Goal: Transaction & Acquisition: Subscribe to service/newsletter

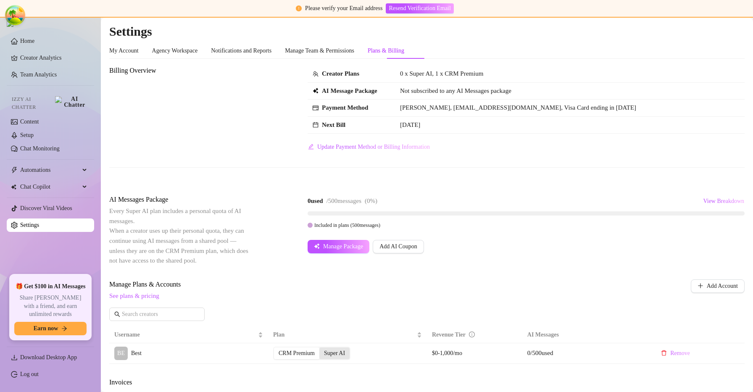
click at [344, 352] on div "Super AI" at bounding box center [334, 354] width 30 height 12
click at [321, 349] on input "Super AI" at bounding box center [321, 349] width 0 height 0
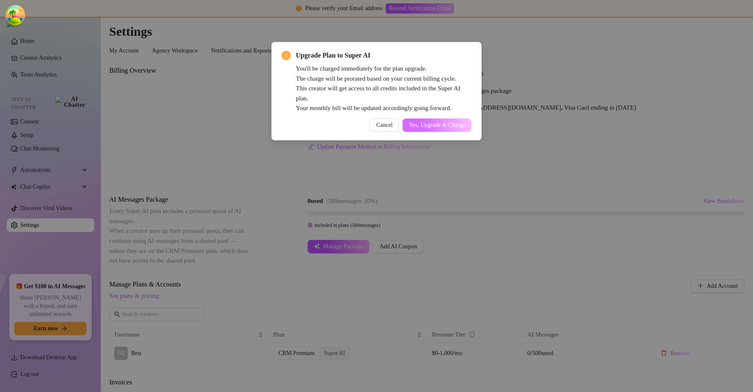
click at [458, 119] on button "Yes, Upgrade & Charge" at bounding box center [437, 125] width 69 height 13
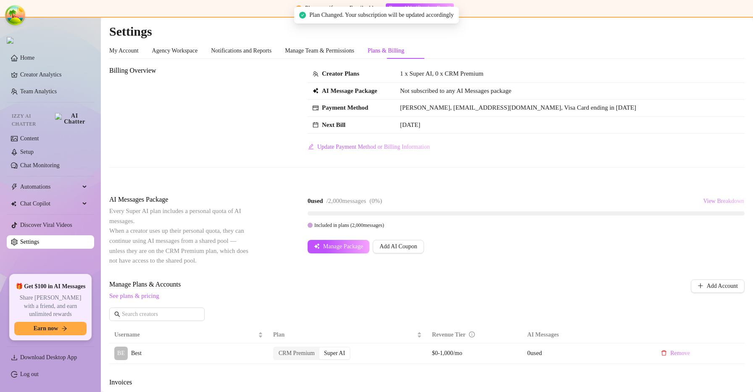
click at [719, 203] on span "View Breakdown" at bounding box center [723, 201] width 41 height 7
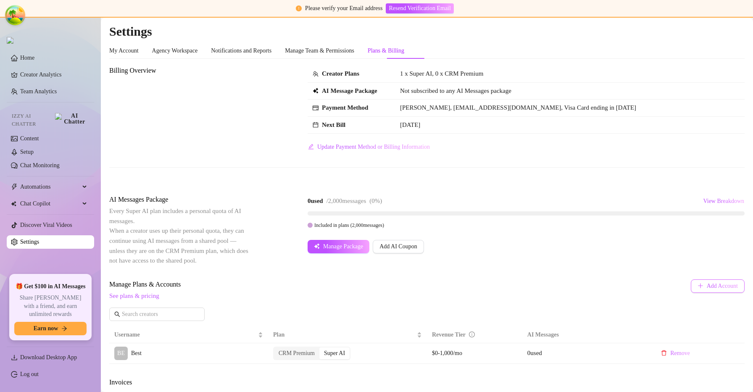
click at [707, 282] on button "Add Account" at bounding box center [718, 285] width 54 height 13
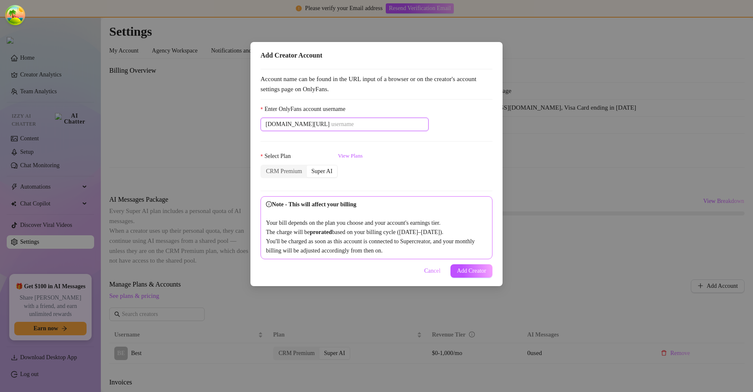
paste input "savsvania"
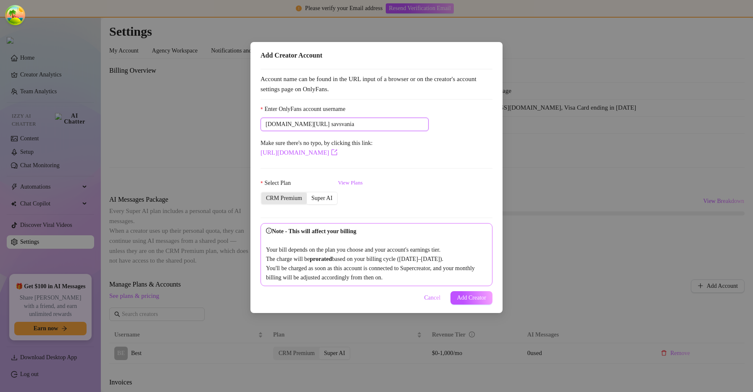
type input "savsvania"
click at [281, 198] on div "CRM Premium" at bounding box center [283, 198] width 45 height 12
click at [264, 194] on input "CRM Premium" at bounding box center [264, 194] width 0 height 0
click at [463, 303] on button "Add Creator" at bounding box center [472, 297] width 42 height 13
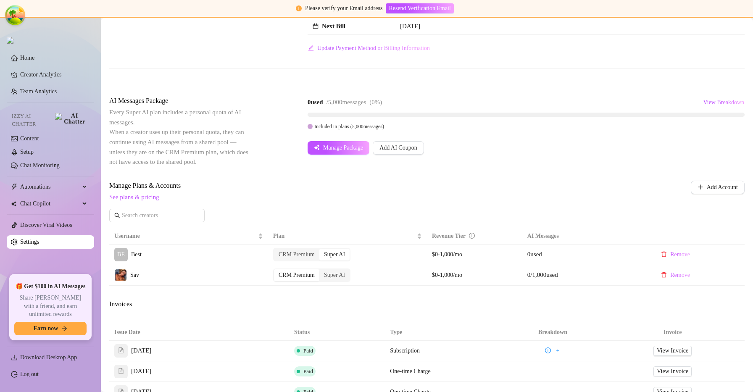
scroll to position [97, 0]
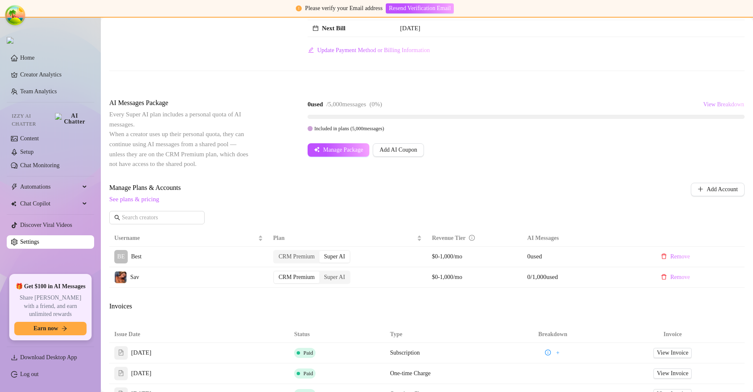
click at [721, 106] on span "View Breakdown" at bounding box center [723, 104] width 41 height 7
click at [720, 105] on span "View Breakdown" at bounding box center [723, 104] width 41 height 7
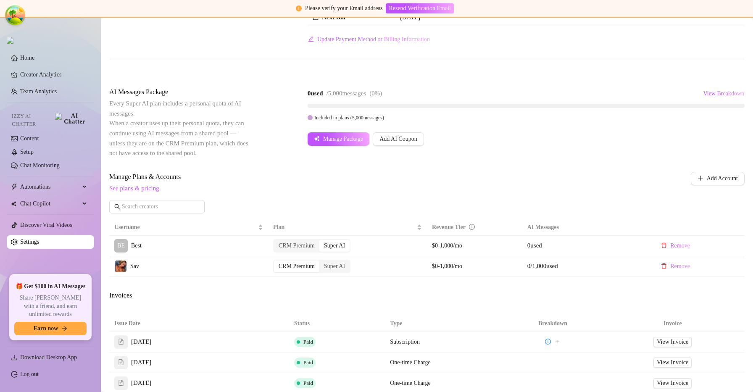
scroll to position [112, 0]
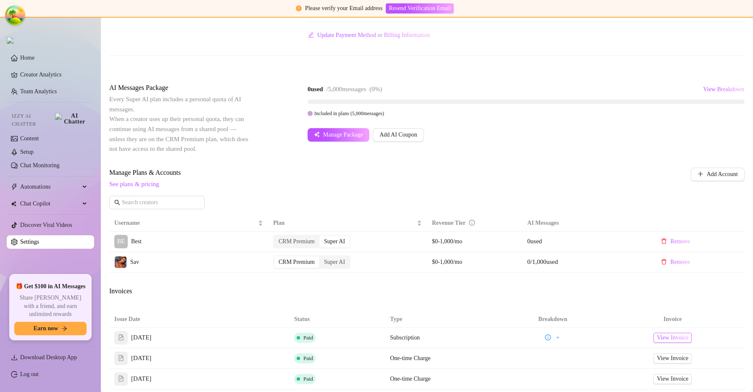
click at [684, 338] on span "View Invoice" at bounding box center [673, 337] width 32 height 9
click at [350, 137] on span "Manage Package" at bounding box center [343, 135] width 40 height 7
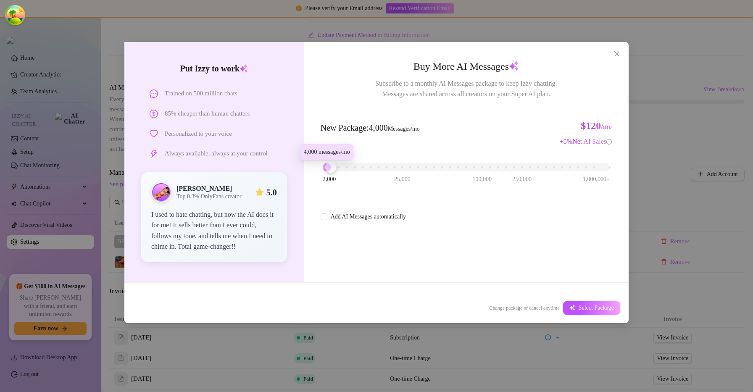
click at [331, 164] on div "2,000 25,000 100,000 250,000 1,000,000+" at bounding box center [466, 163] width 287 height 5
click at [606, 309] on span "Select Package" at bounding box center [596, 308] width 35 height 7
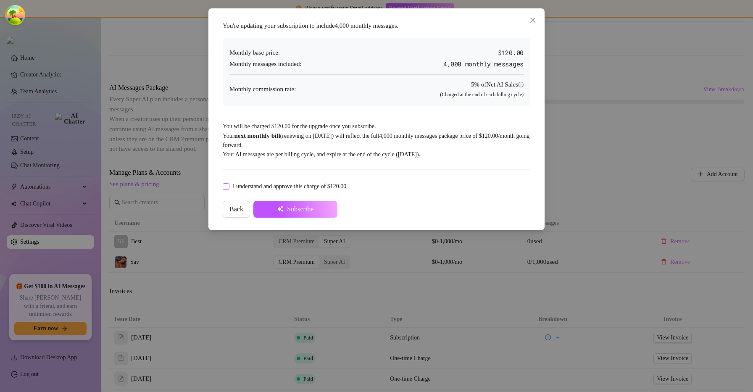
click at [261, 183] on span "I understand and approve this charge of $120.00" at bounding box center [289, 186] width 120 height 9
click at [229, 183] on input "I understand and approve this charge of $120.00" at bounding box center [226, 186] width 6 height 6
checkbox input "true"
click at [316, 212] on button "Subscribe" at bounding box center [295, 209] width 84 height 17
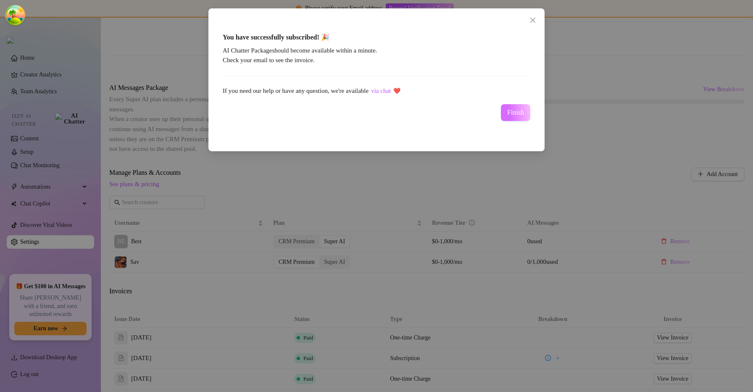
click at [516, 111] on span "Finish" at bounding box center [515, 113] width 17 height 8
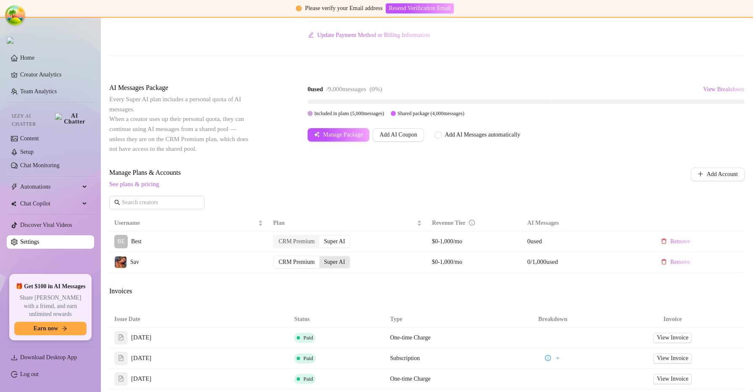
click at [337, 261] on div "Super AI" at bounding box center [334, 262] width 30 height 12
click at [321, 258] on input "Super AI" at bounding box center [321, 258] width 0 height 0
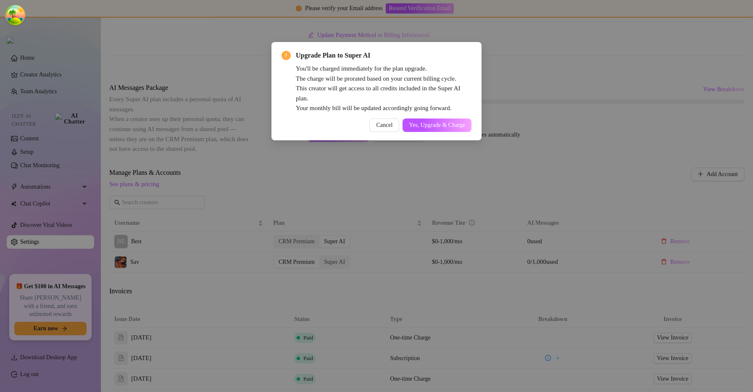
click at [390, 132] on div "Upgrade Plan to Super AI You'll be charged immediately for the plan upgrade. Th…" at bounding box center [376, 91] width 210 height 98
click at [429, 126] on span "Yes, Upgrade & Charge" at bounding box center [437, 125] width 56 height 7
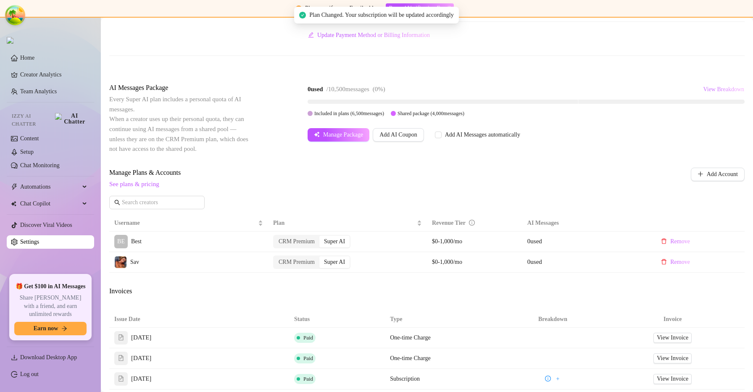
click at [728, 90] on span "View Breakdown" at bounding box center [723, 89] width 41 height 7
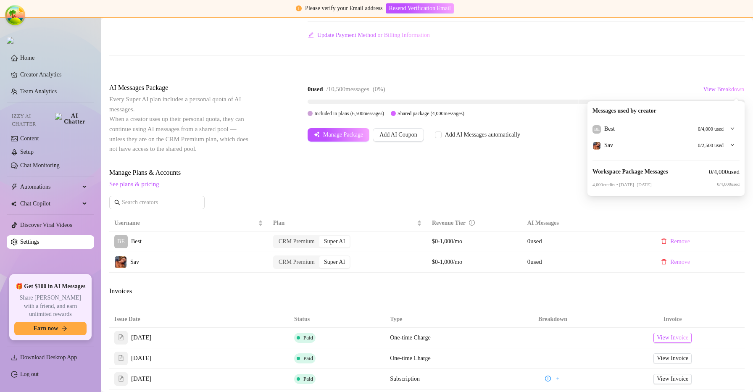
click at [674, 343] on link "View Invoice" at bounding box center [673, 338] width 38 height 10
